Goal: Check status: Check status

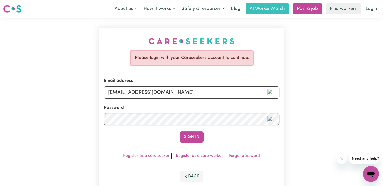
type input "[EMAIL_ADDRESS][DOMAIN_NAME]"
click at [180, 131] on button "Sign In" at bounding box center [192, 136] width 24 height 11
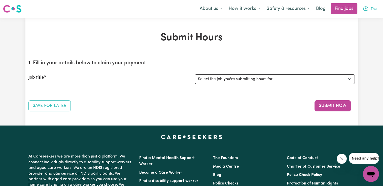
click at [377, 8] on button "Thu" at bounding box center [369, 9] width 21 height 11
click at [359, 19] on link "My Account" at bounding box center [360, 20] width 40 height 10
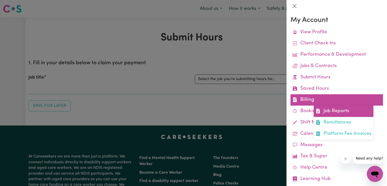
click at [334, 111] on link "Job Reports" at bounding box center [344, 111] width 60 height 11
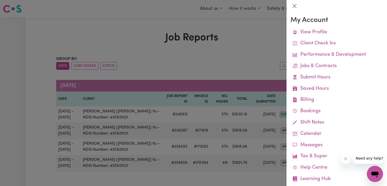
click at [241, 63] on div at bounding box center [193, 93] width 387 height 186
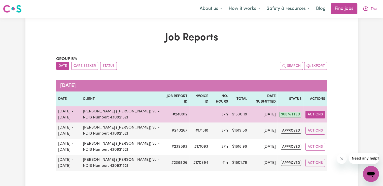
click at [321, 115] on button "Actions" at bounding box center [315, 115] width 20 height 8
click at [330, 127] on link "View Job Report" at bounding box center [326, 126] width 43 height 10
select select "pm"
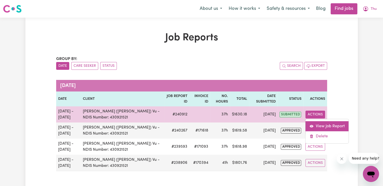
select select "pm"
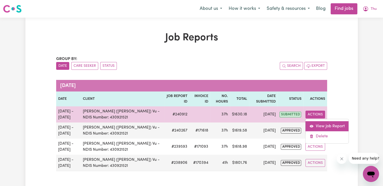
select select "pm"
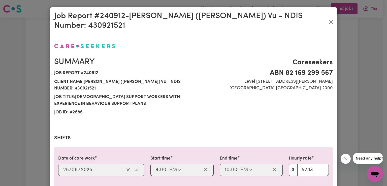
select select "52.13-EveningCare"
select select "29.43-Overnight"
select select "50.05-Weekday"
select select "52.13-EveningCare"
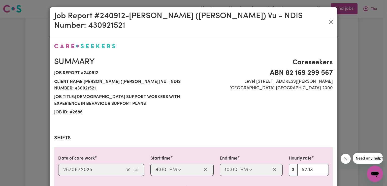
select select "29.43-Overnight"
select select "50.05-Weekday"
select select "90.04-[DATE]"
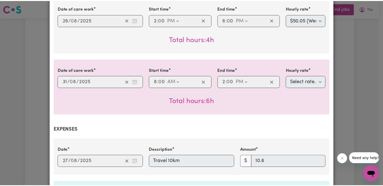
scroll to position [621, 0]
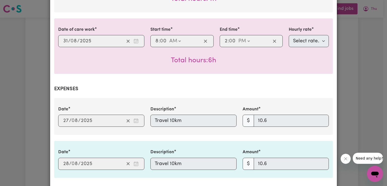
click at [372, 76] on div "Job Report # 240912 - [GEOGRAPHIC_DATA] (Han) Vu - NDIS Number: 430921521 Summa…" at bounding box center [193, 93] width 387 height 186
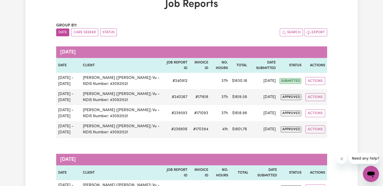
scroll to position [0, 0]
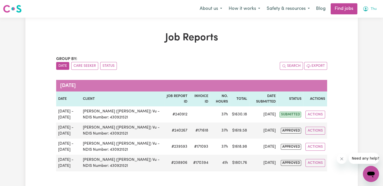
click at [375, 7] on span "Thu" at bounding box center [374, 9] width 6 height 6
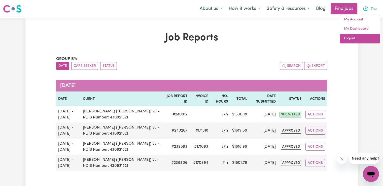
click at [354, 39] on link "Logout" at bounding box center [360, 39] width 40 height 10
